Goal: Check status

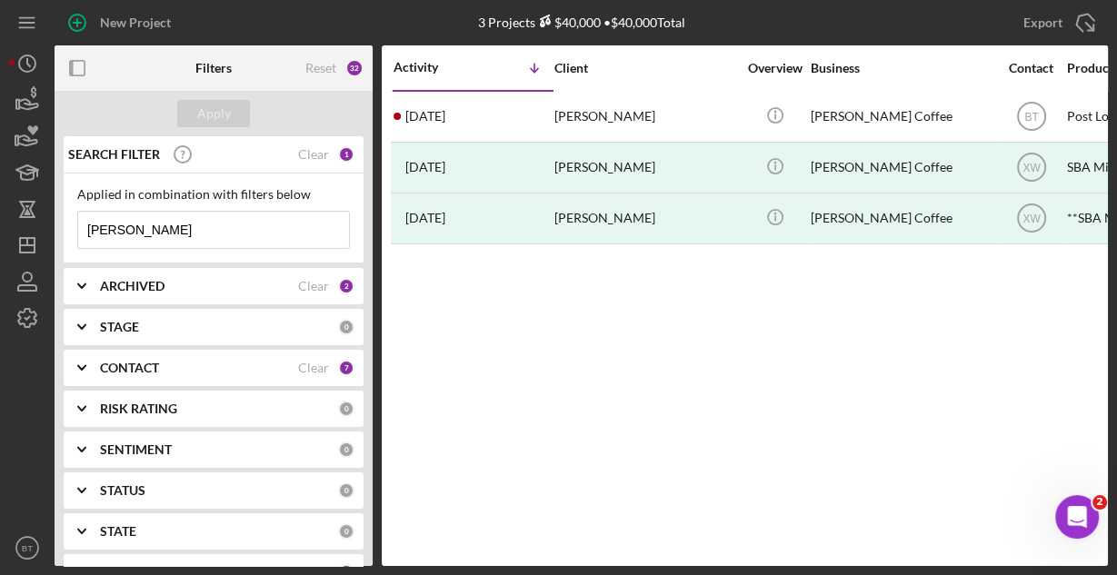
drag, startPoint x: 632, startPoint y: 289, endPoint x: 448, endPoint y: 315, distance: 185.5
click at [457, 315] on div "Activity Icon/Table Sort Arrow Client Overview Business Contact Product Categor…" at bounding box center [745, 305] width 726 height 521
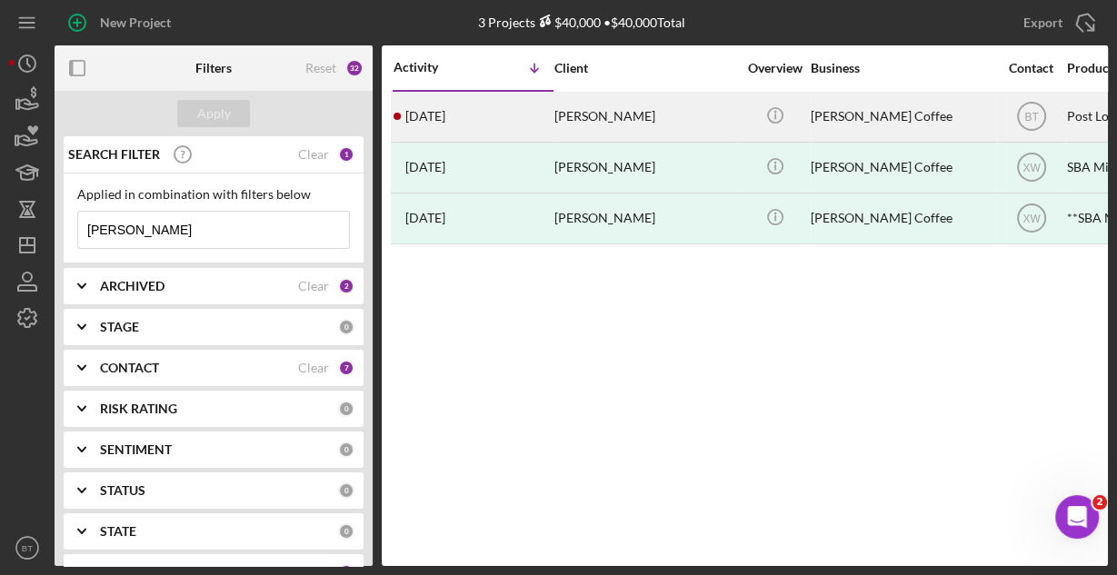
click at [622, 111] on div "[PERSON_NAME]" at bounding box center [645, 117] width 182 height 48
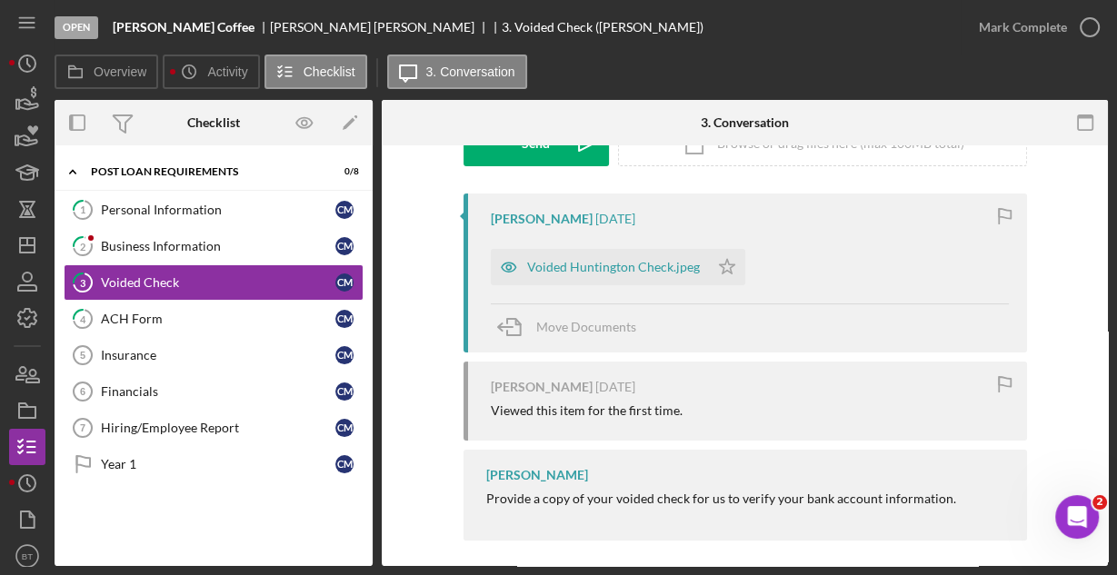
scroll to position [318, 0]
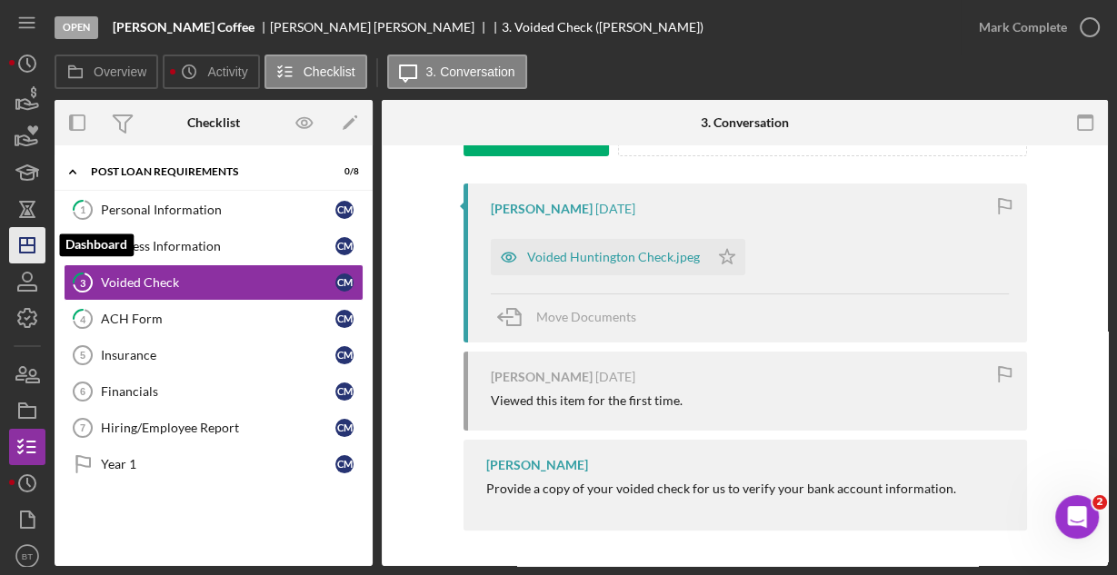
click at [18, 237] on icon "Icon/Dashboard" at bounding box center [27, 245] width 45 height 45
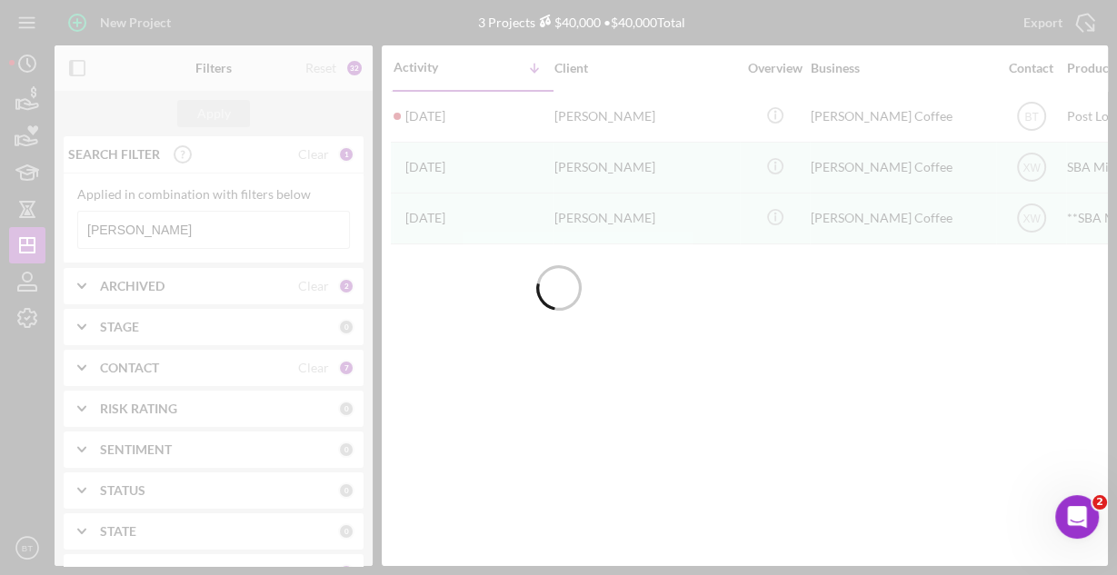
click at [169, 224] on div at bounding box center [558, 287] width 1117 height 575
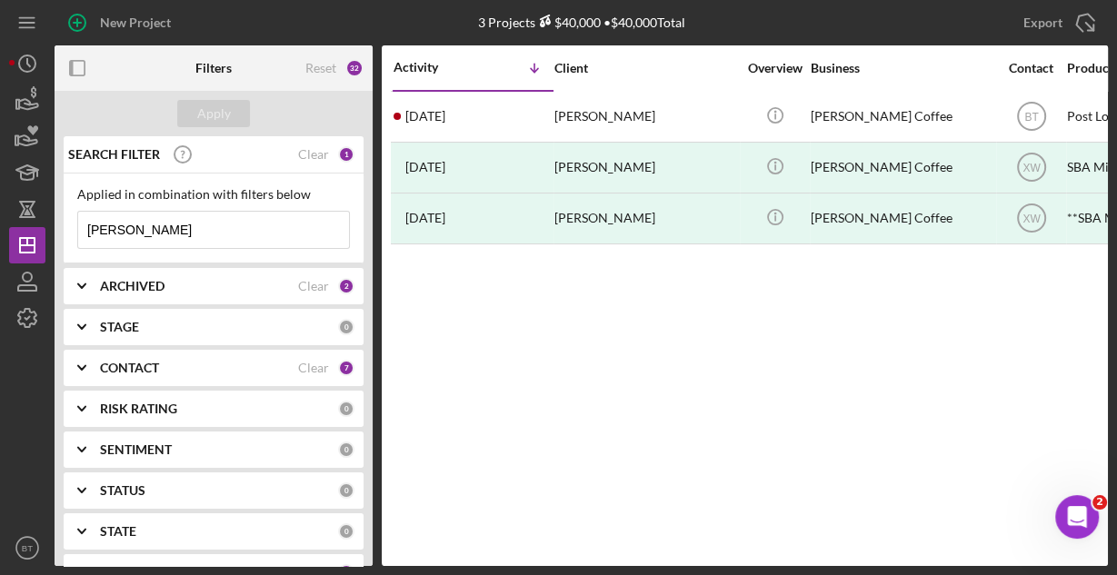
drag, startPoint x: 192, startPoint y: 224, endPoint x: 100, endPoint y: 226, distance: 91.8
click at [100, 226] on input "[PERSON_NAME]" at bounding box center [213, 230] width 271 height 36
type input "m"
click at [213, 114] on div "Apply" at bounding box center [214, 113] width 34 height 27
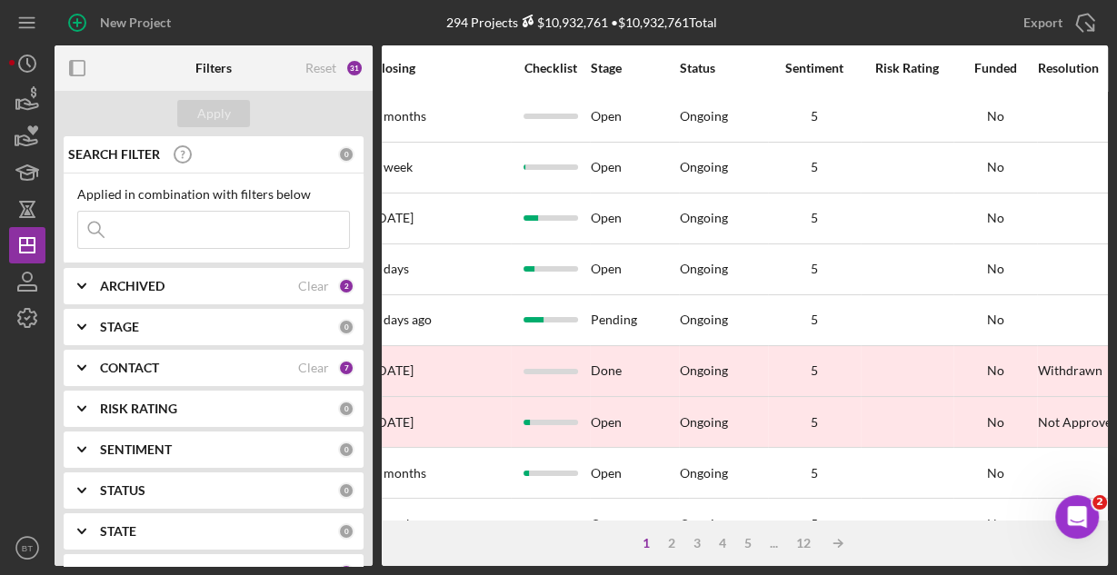
scroll to position [0, 1247]
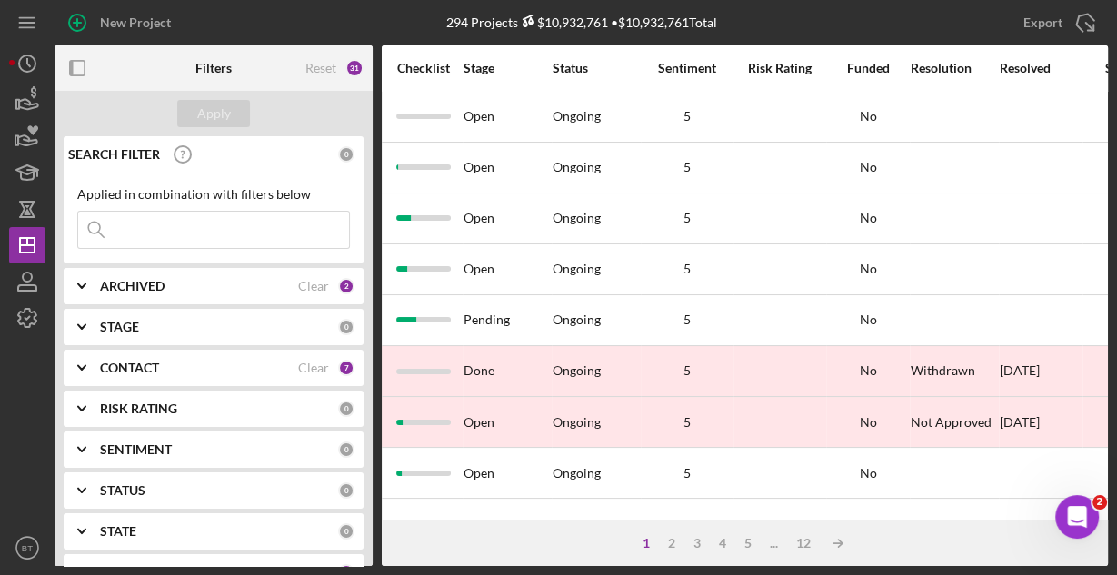
click at [784, 61] on div "Risk Rating" at bounding box center [779, 68] width 91 height 15
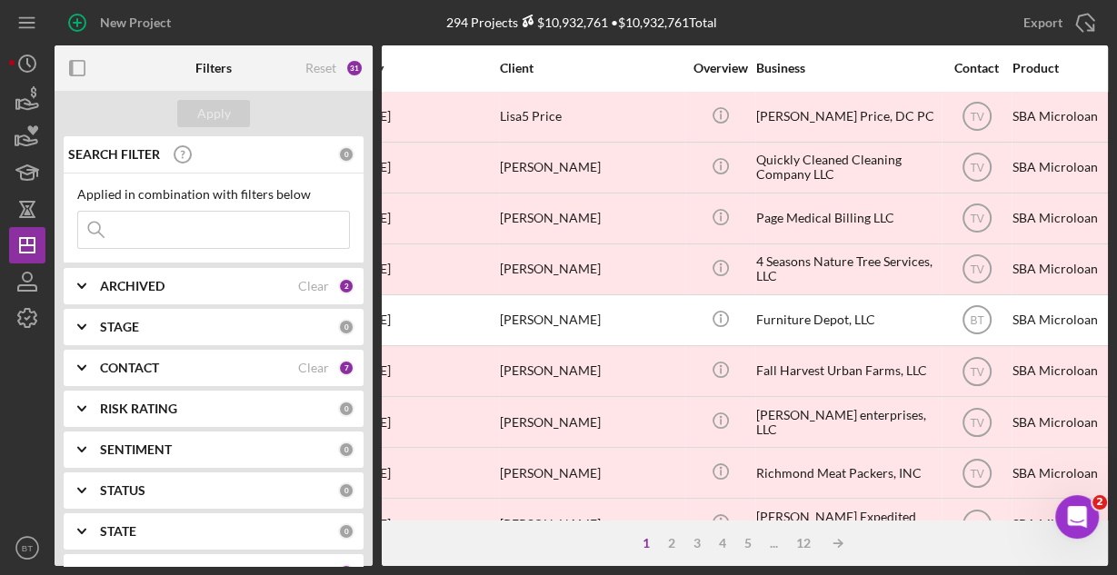
scroll to position [0, 0]
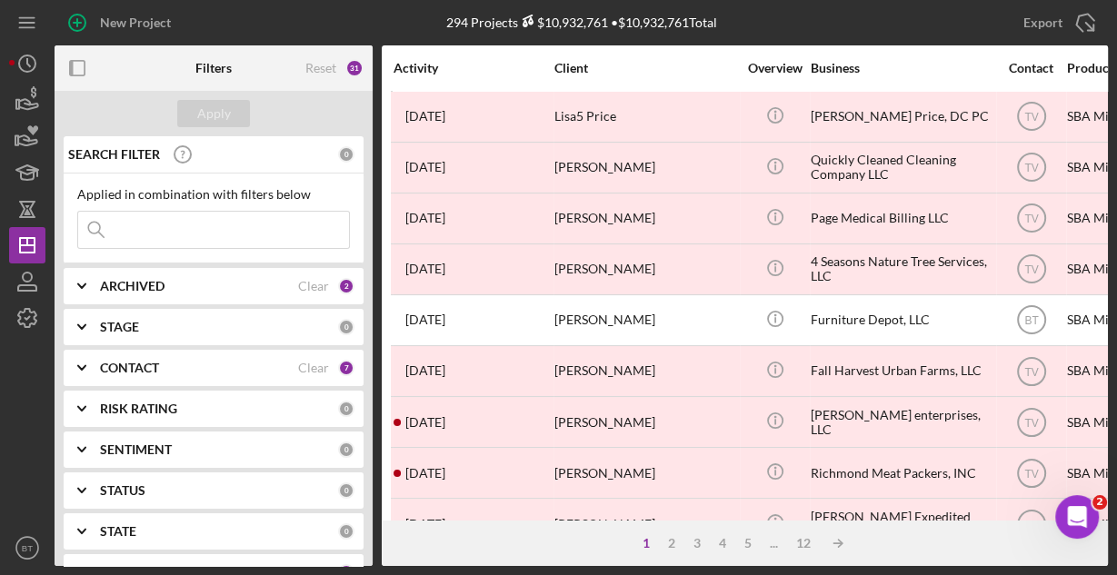
click at [412, 69] on div "Activity" at bounding box center [473, 68] width 159 height 15
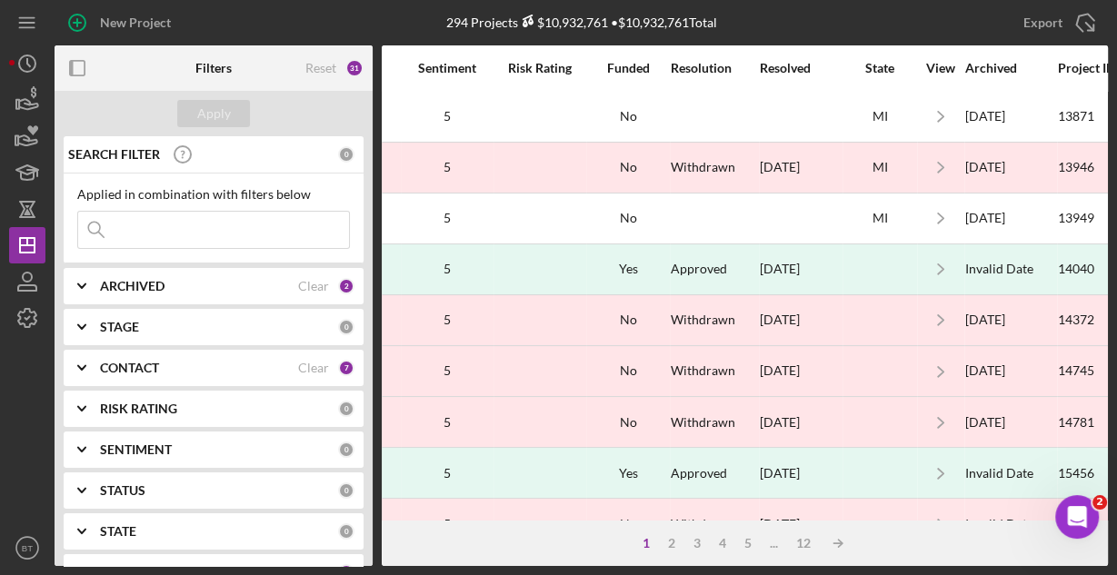
scroll to position [0, 1532]
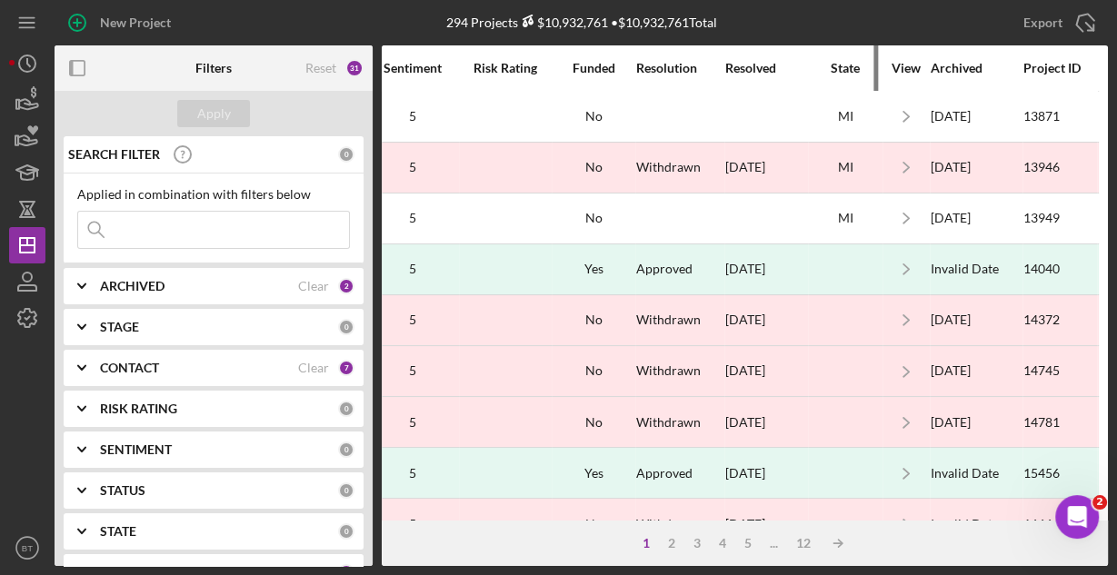
click at [863, 55] on div "State" at bounding box center [845, 68] width 73 height 44
click at [834, 56] on div "State" at bounding box center [845, 68] width 73 height 44
drag, startPoint x: 863, startPoint y: 61, endPoint x: 775, endPoint y: 69, distance: 87.6
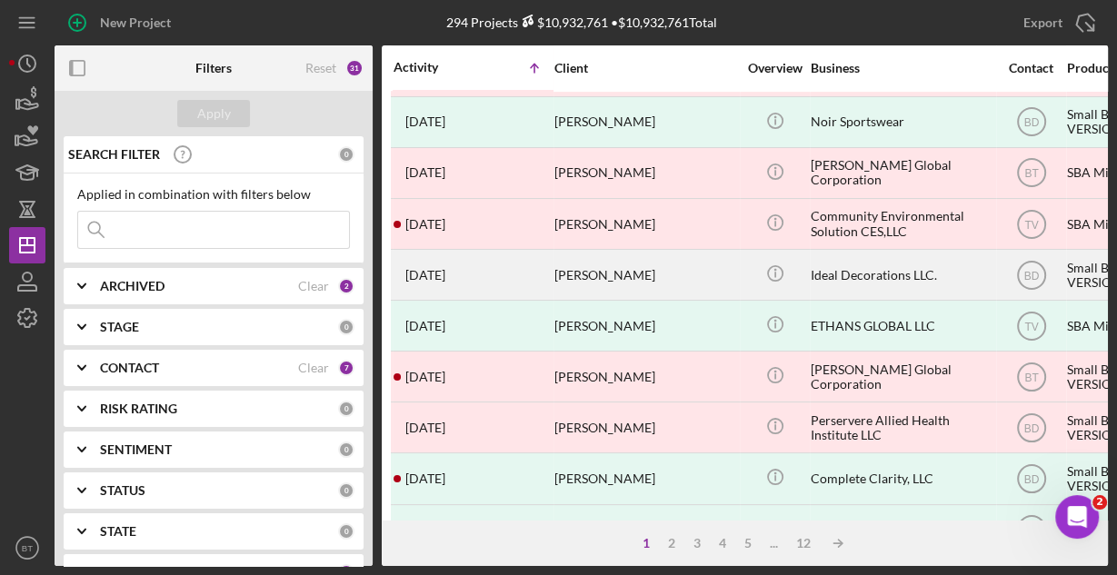
scroll to position [846, 0]
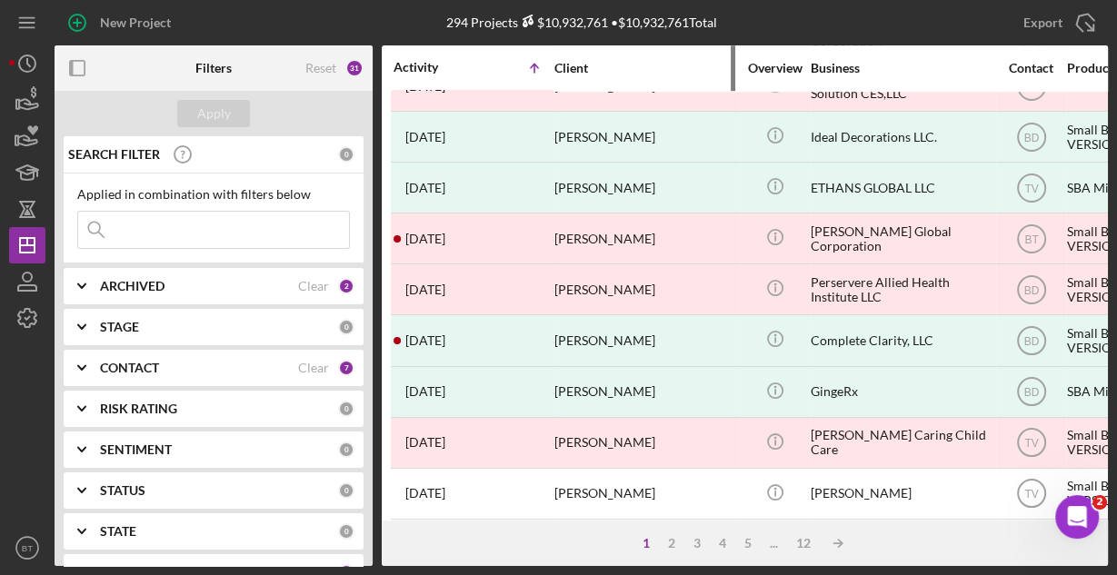
drag, startPoint x: 785, startPoint y: 64, endPoint x: 687, endPoint y: 55, distance: 98.5
click at [687, 55] on div "Client" at bounding box center [645, 68] width 182 height 44
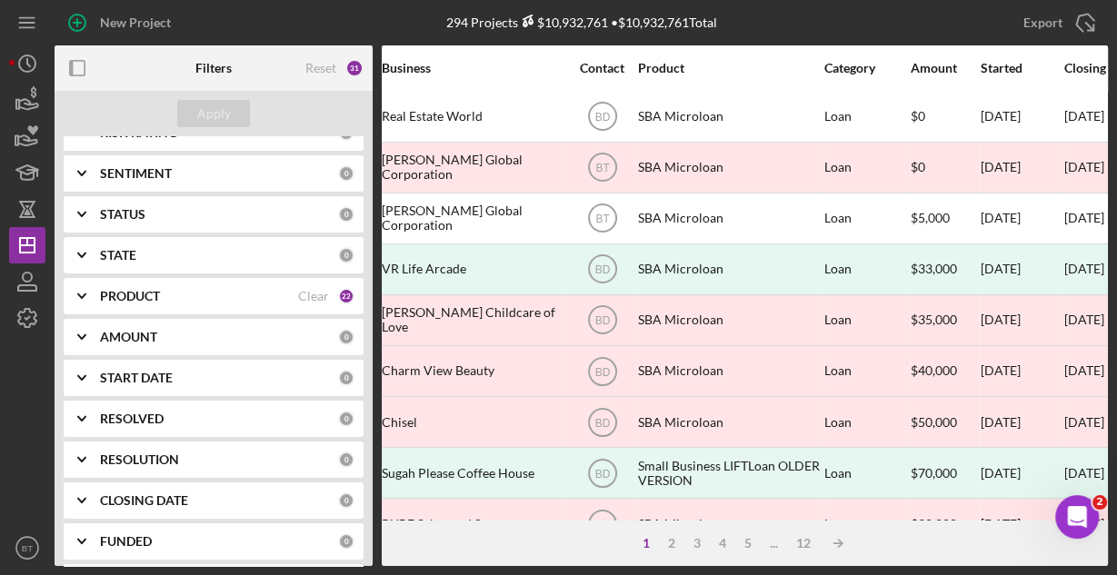
scroll to position [323, 0]
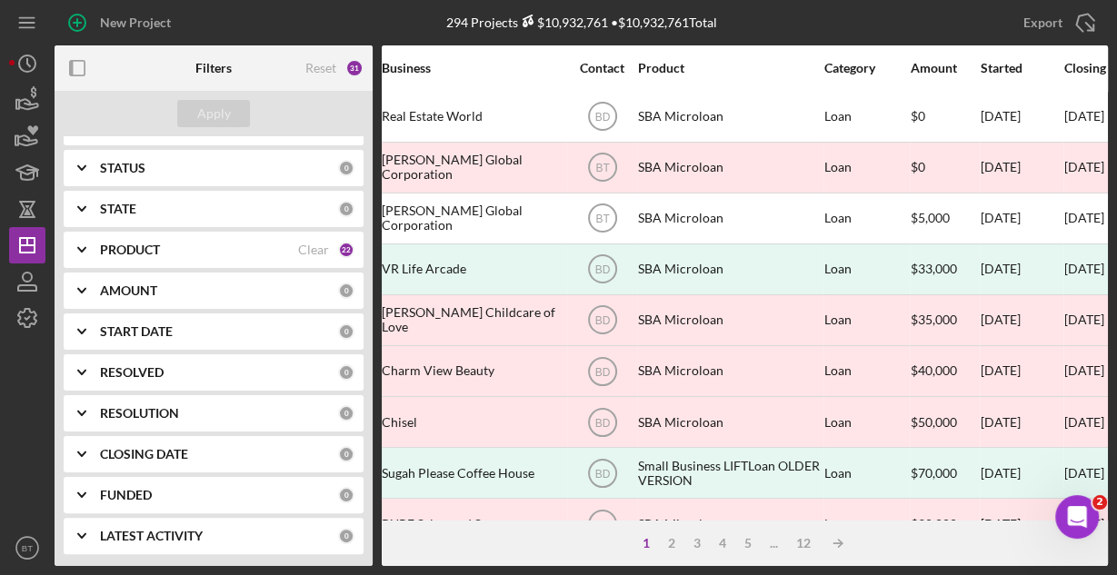
click at [634, 521] on div "1 2 3 4 5 ... 12 Icon/Table Sort Arrow" at bounding box center [745, 543] width 726 height 45
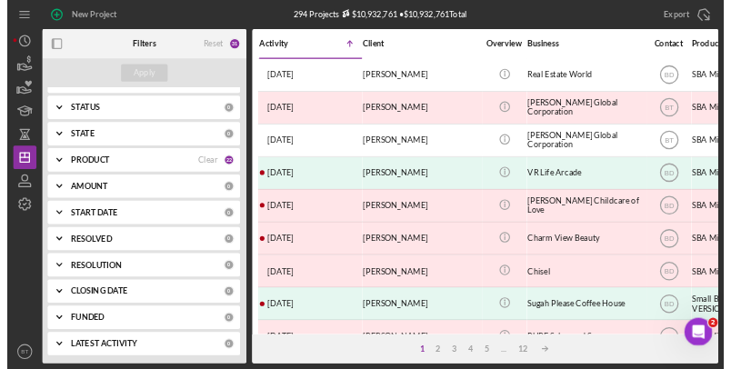
scroll to position [0, 1532]
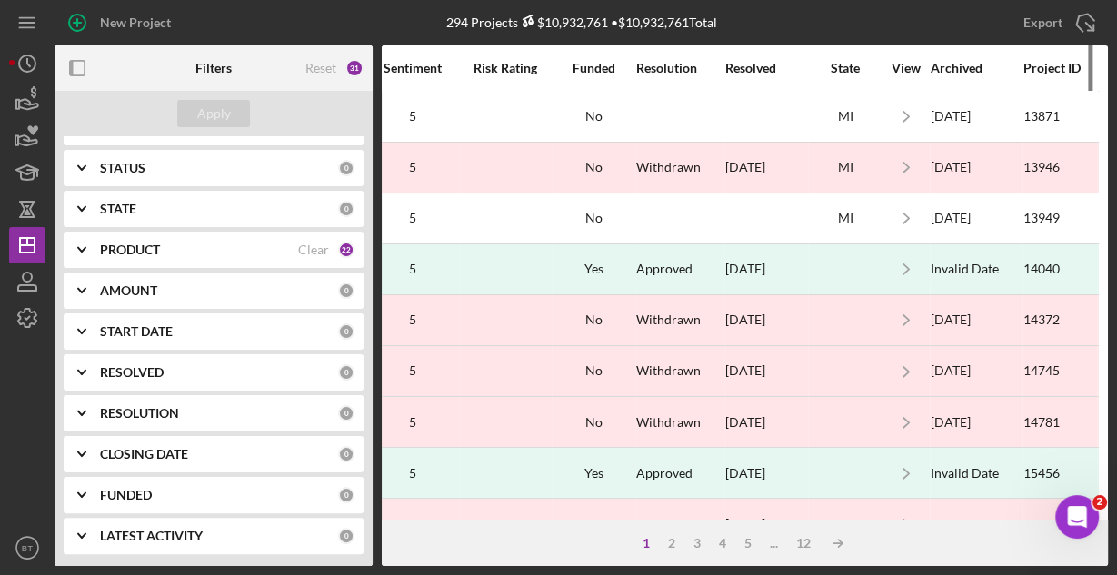
drag, startPoint x: 988, startPoint y: 55, endPoint x: 1013, endPoint y: 58, distance: 25.6
click at [1023, 58] on div "Project ID" at bounding box center [1059, 68] width 73 height 44
click at [1050, 65] on div "Project ID" at bounding box center [1059, 68] width 73 height 15
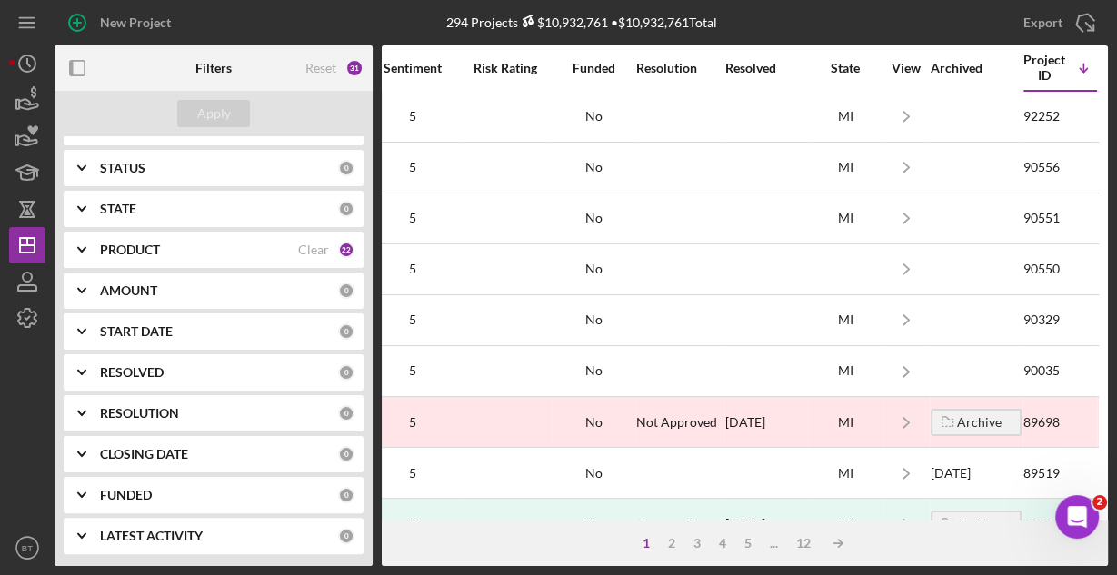
click at [1033, 65] on div "Project ID" at bounding box center [1044, 67] width 42 height 29
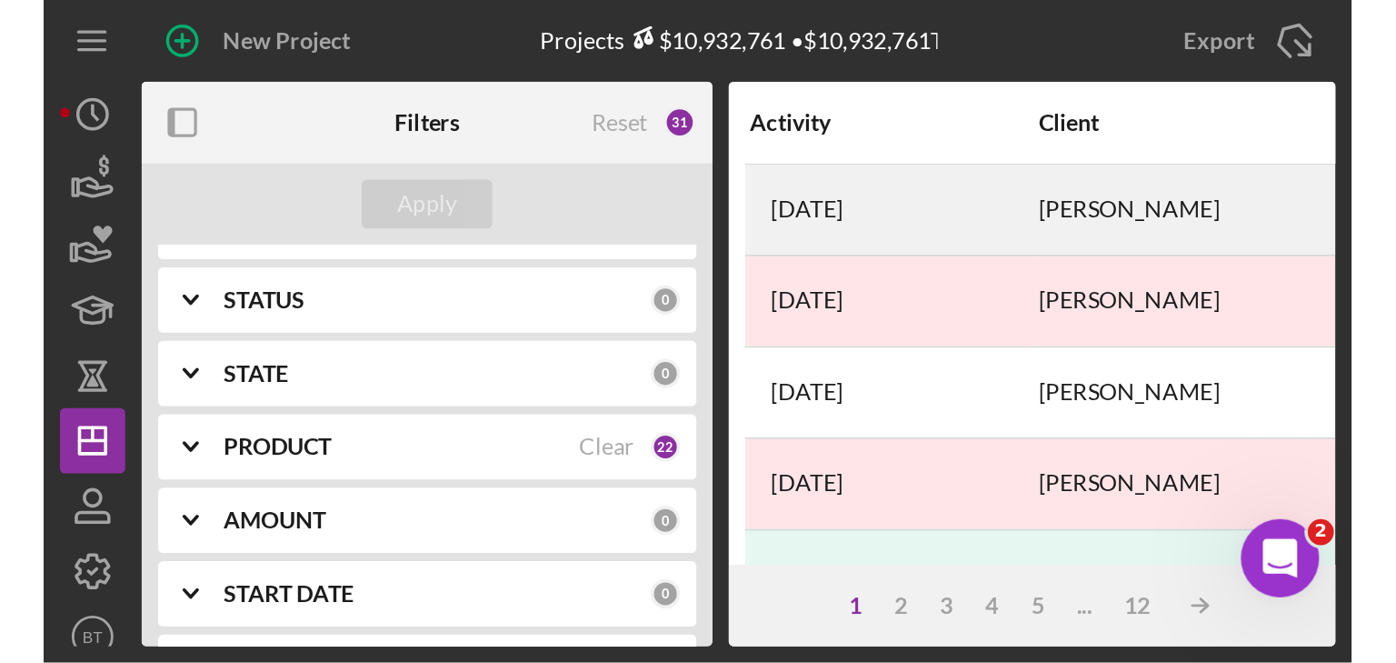
scroll to position [236, 0]
